Goal: Task Accomplishment & Management: Complete application form

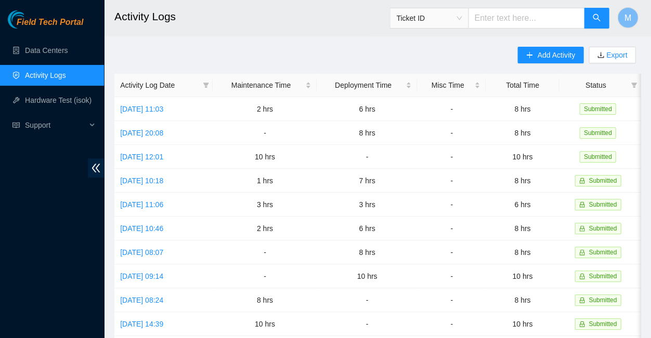
click at [57, 22] on span "Field Tech Portal" at bounding box center [50, 23] width 67 height 10
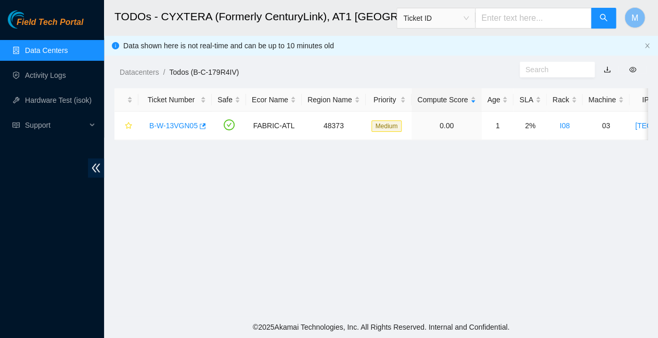
scroll to position [199, 0]
click at [42, 75] on link "Activity Logs" at bounding box center [45, 75] width 41 height 8
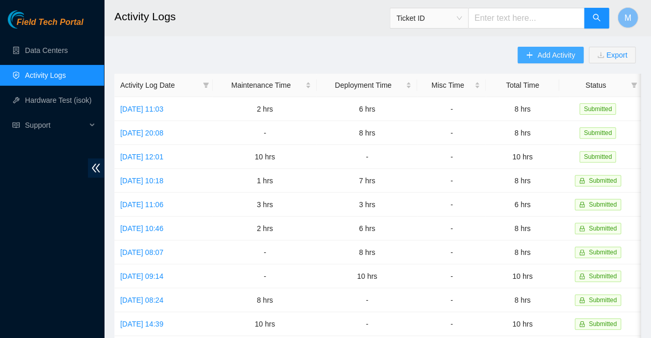
click at [541, 54] on button "Add Activity" at bounding box center [550, 55] width 66 height 17
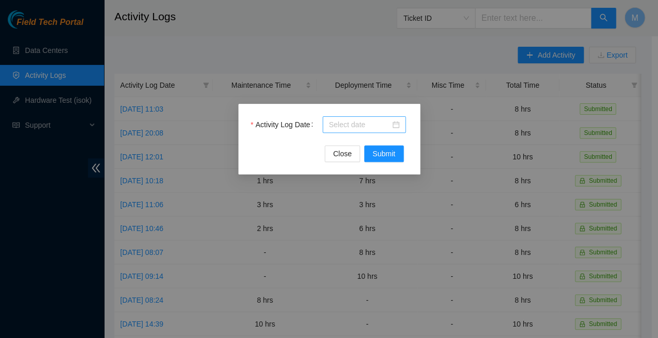
click at [396, 125] on div at bounding box center [364, 124] width 71 height 11
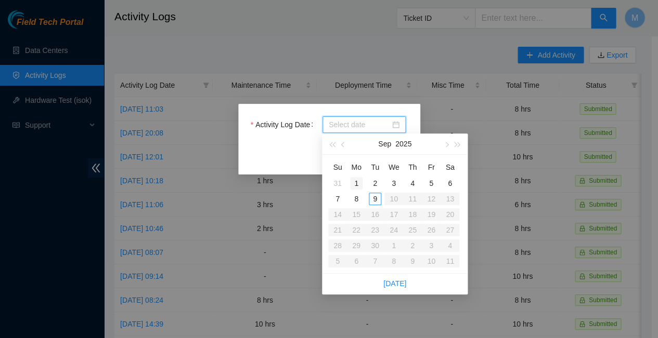
type input "[DATE]"
click at [359, 193] on div "8" at bounding box center [356, 199] width 12 height 12
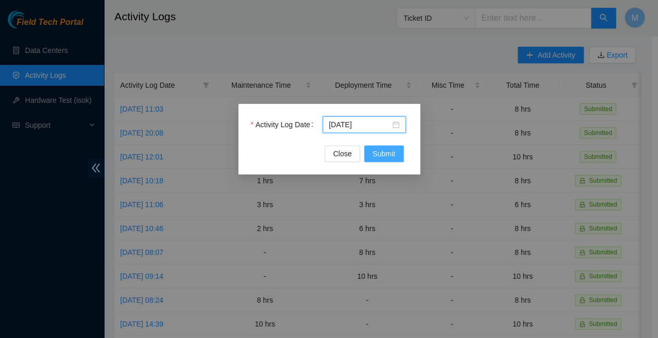
click at [385, 154] on span "Submit" at bounding box center [383, 153] width 23 height 11
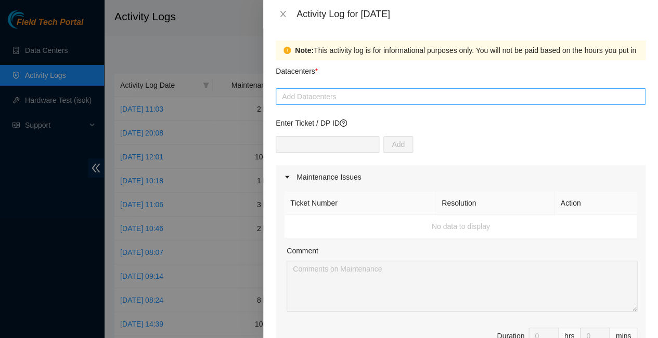
click at [343, 90] on div at bounding box center [460, 96] width 364 height 12
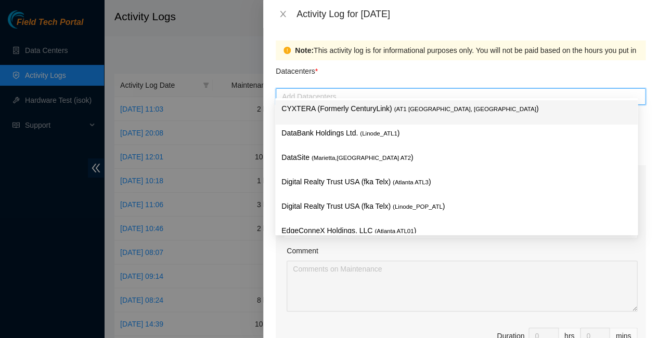
click at [340, 105] on p "CYXTERA (Formerly CenturyLink) ( AT1 [GEOGRAPHIC_DATA], [GEOGRAPHIC_DATA] )" at bounding box center [456, 109] width 350 height 12
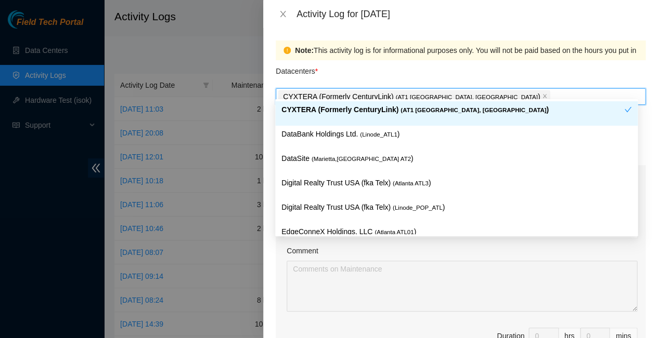
click at [429, 61] on div "Datacenters *" at bounding box center [461, 74] width 370 height 28
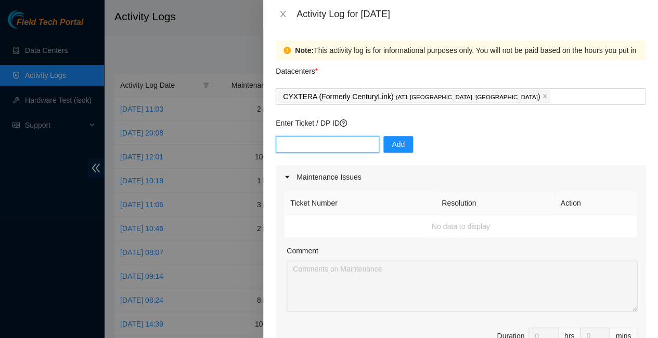
click at [329, 136] on input "text" at bounding box center [327, 144] width 103 height 17
type input "DP83832"
click at [392, 139] on span "Add" at bounding box center [398, 144] width 13 height 11
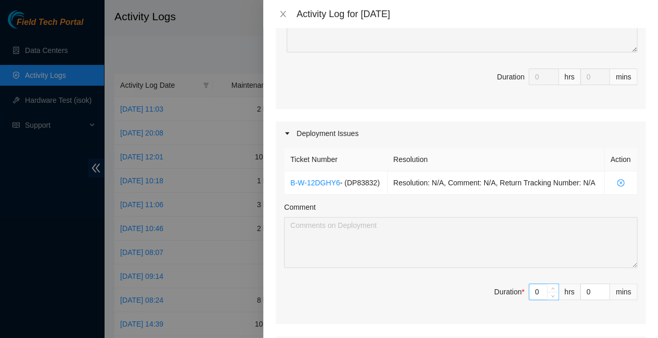
scroll to position [262, 0]
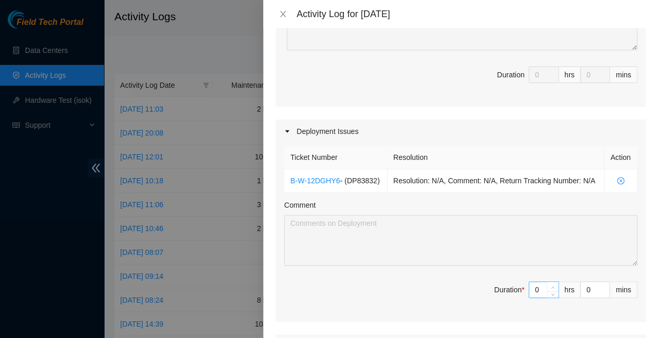
type input "1"
click at [550, 284] on span "up" at bounding box center [553, 287] width 6 height 6
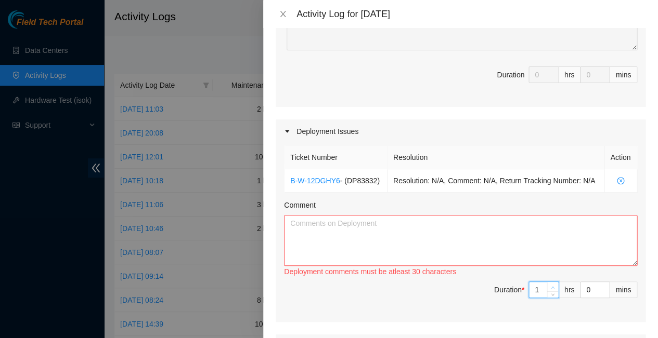
type input "2"
click at [550, 284] on span "up" at bounding box center [553, 287] width 6 height 6
type input "3"
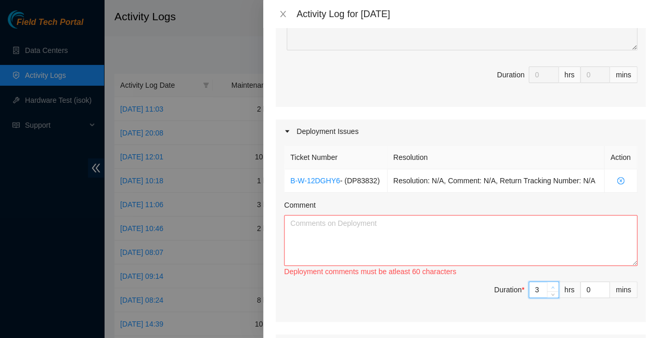
click at [550, 284] on span "up" at bounding box center [553, 287] width 6 height 6
type input "4"
click at [550, 284] on span "up" at bounding box center [553, 287] width 6 height 6
type input "5"
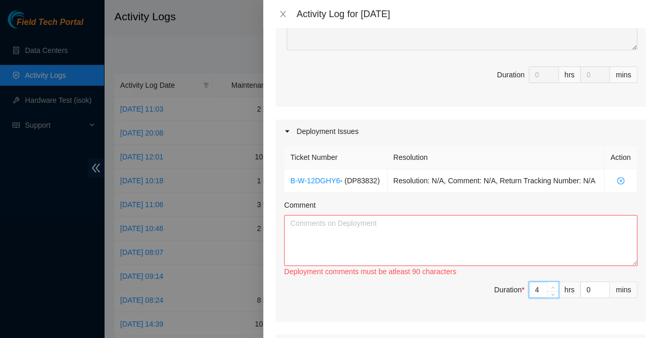
type input "5"
click at [550, 284] on span "up" at bounding box center [553, 287] width 6 height 6
type input "6"
click at [550, 284] on span "up" at bounding box center [553, 287] width 6 height 6
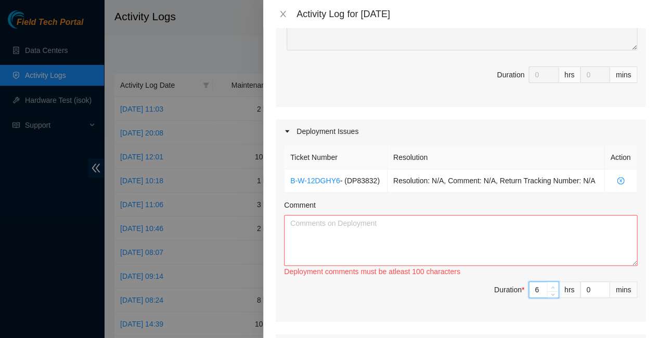
type input "7"
click at [550, 284] on span "up" at bounding box center [553, 287] width 6 height 6
type input "8"
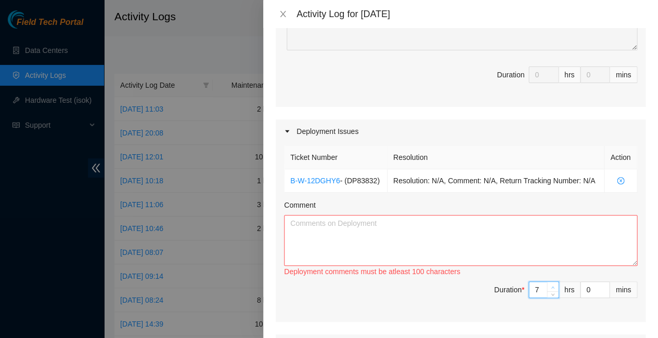
click at [550, 284] on span "up" at bounding box center [553, 287] width 6 height 6
click at [329, 215] on textarea "Comment" at bounding box center [460, 240] width 353 height 51
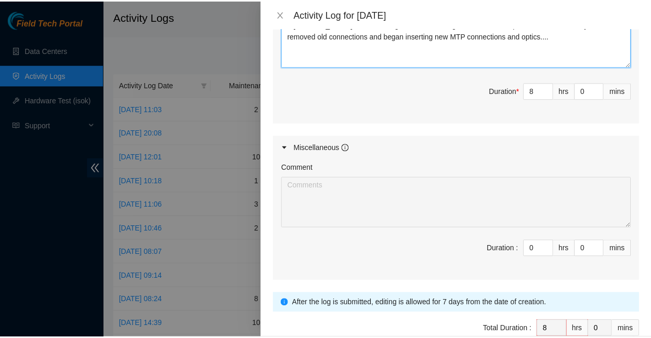
scroll to position [461, 0]
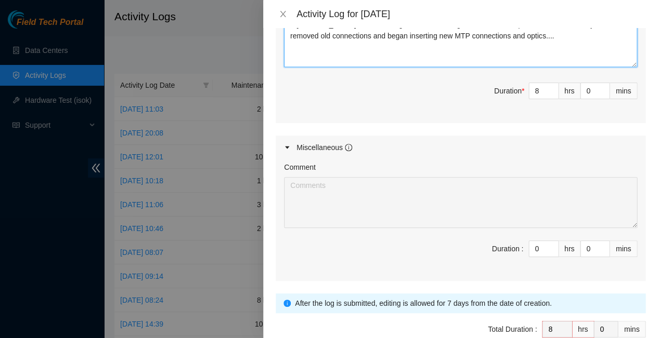
type textarea "...[PERSON_NAME] disconnecting and reconnecting circuits when suspension was ve…"
